Goal: Task Accomplishment & Management: Manage account settings

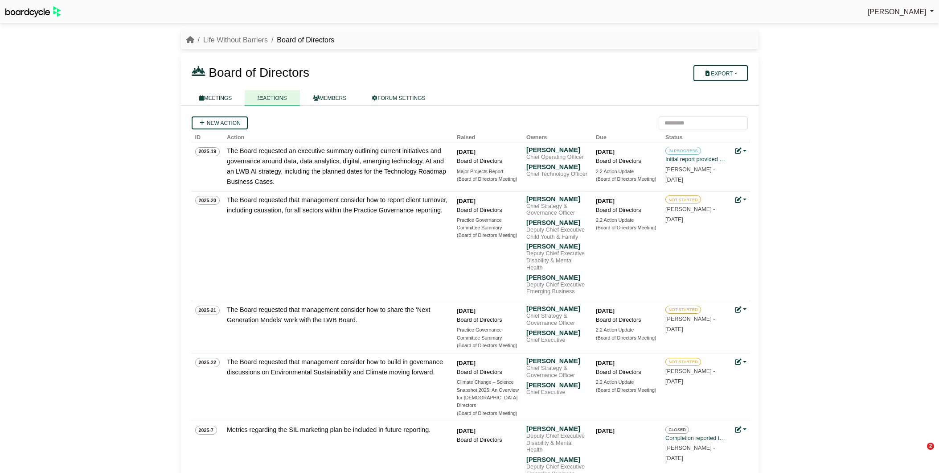
click at [230, 33] on nav "Life Without Barriers Board of Directors" at bounding box center [470, 39] width 578 height 19
click at [227, 37] on link "Life Without Barriers" at bounding box center [235, 40] width 65 height 8
click at [219, 96] on link "MEETINGS" at bounding box center [215, 98] width 59 height 16
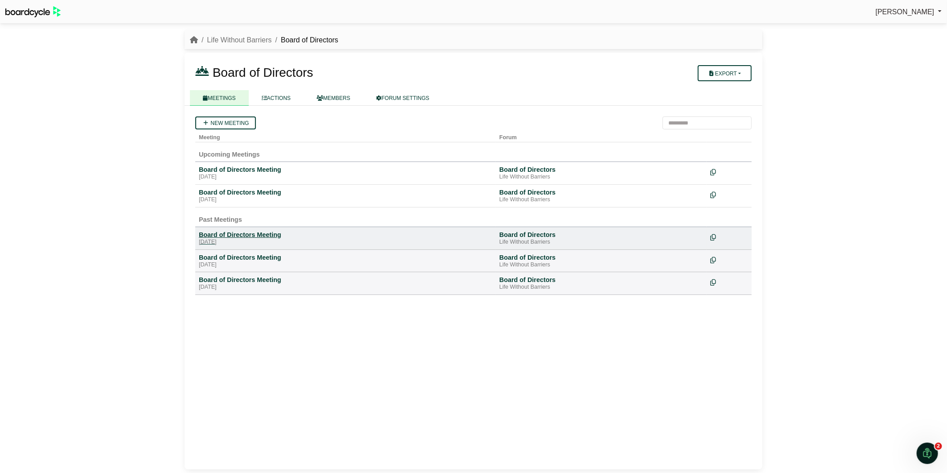
click at [246, 234] on div "Board of Directors Meeting" at bounding box center [345, 234] width 293 height 8
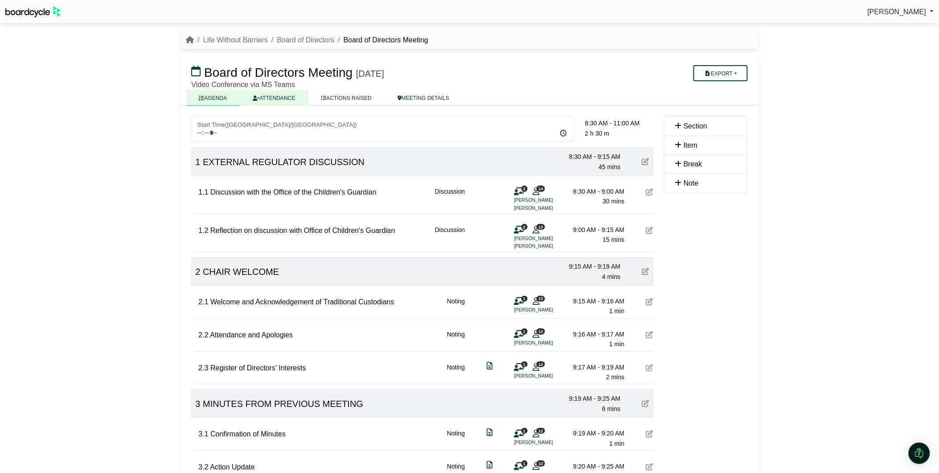
click at [268, 96] on link "ATTENDANCE" at bounding box center [274, 98] width 68 height 16
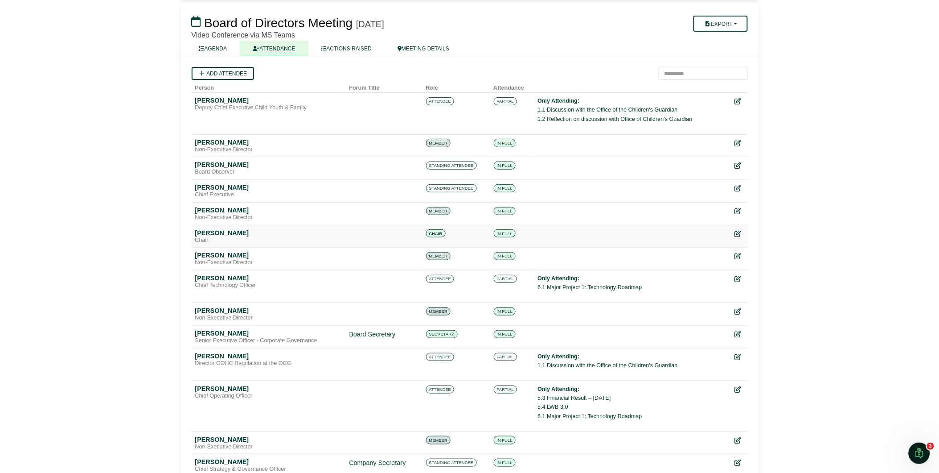
scroll to position [99, 0]
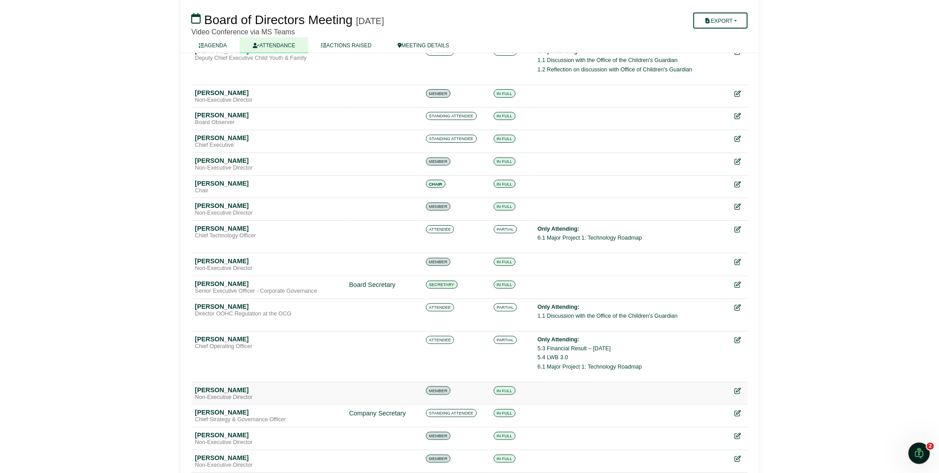
click at [629, 386] on td at bounding box center [632, 393] width 197 height 23
click at [740, 389] on icon at bounding box center [738, 391] width 6 height 6
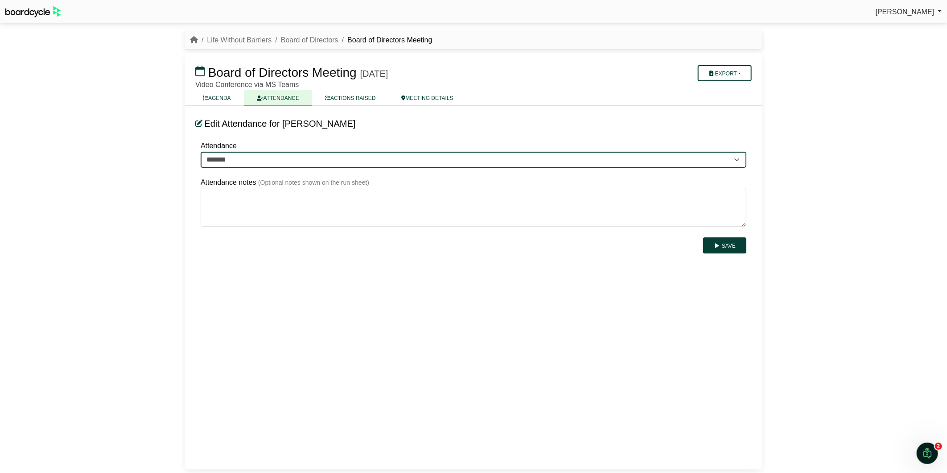
click at [299, 160] on select "******* ******* *******" at bounding box center [474, 160] width 546 height 16
select select "*******"
click at [201, 152] on select "******* ******* *******" at bounding box center [474, 160] width 546 height 16
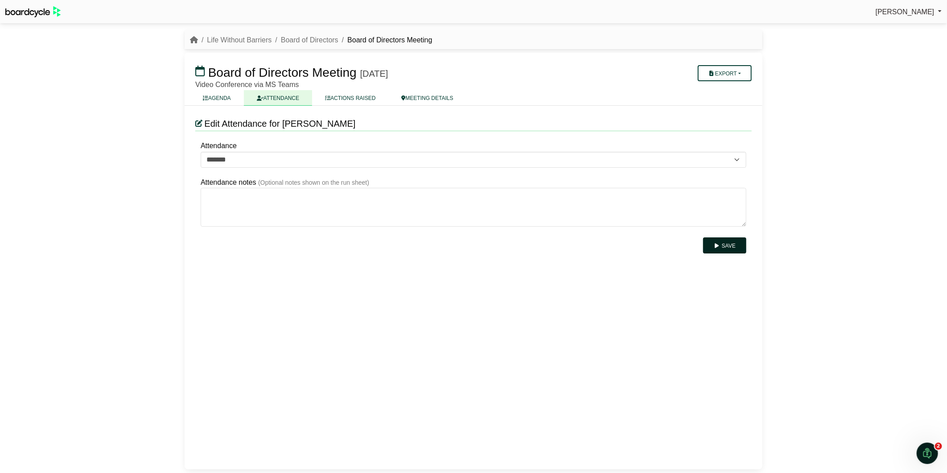
click at [729, 245] on button "Save" at bounding box center [724, 245] width 43 height 16
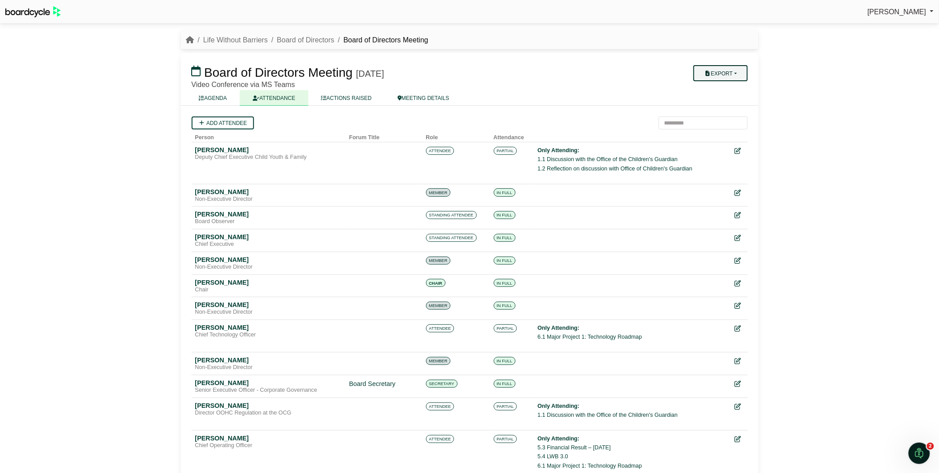
click at [733, 69] on button "Export" at bounding box center [721, 73] width 54 height 16
click at [724, 115] on link "Shell Minutes" at bounding box center [733, 114] width 78 height 13
click at [310, 33] on nav "Life Without Barriers Board of Directors Board of Directors Meeting" at bounding box center [470, 39] width 578 height 19
drag, startPoint x: 310, startPoint y: 33, endPoint x: 307, endPoint y: 37, distance: 5.4
click at [307, 37] on link "Board of Directors" at bounding box center [306, 40] width 58 height 8
